Goal: Information Seeking & Learning: Find contact information

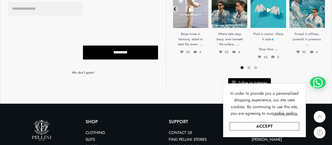
scroll to position [1081, 0]
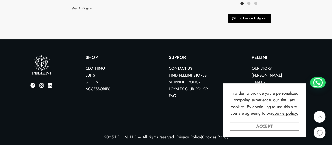
click at [260, 127] on link "Accept" at bounding box center [265, 126] width 70 height 8
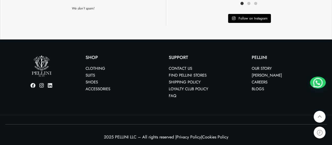
click at [263, 81] on link "Careers" at bounding box center [260, 82] width 16 height 6
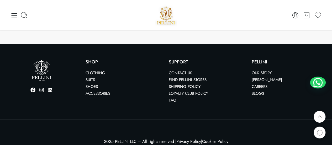
click at [177, 70] on link "Contact us" at bounding box center [180, 73] width 23 height 6
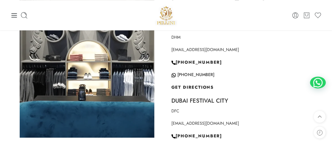
scroll to position [334, 0]
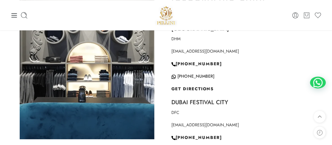
drag, startPoint x: 334, startPoint y: 16, endPoint x: 331, endPoint y: 54, distance: 38.5
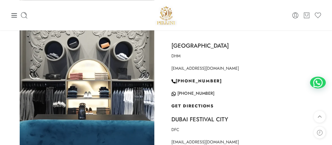
scroll to position [315, 0]
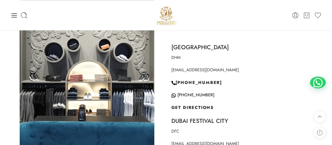
drag, startPoint x: 171, startPoint y: 137, endPoint x: 251, endPoint y: 137, distance: 80.4
click at [251, 137] on div "Find Our Stores Our Branches in Dubai Dubai Hills Mall DHM dubaihills@pellini-c…" at bounding box center [245, 115] width 158 height 276
copy p "dubaifeswtivalcity@pellini-collection.com"
